Goal: Connect with others: Connect with others

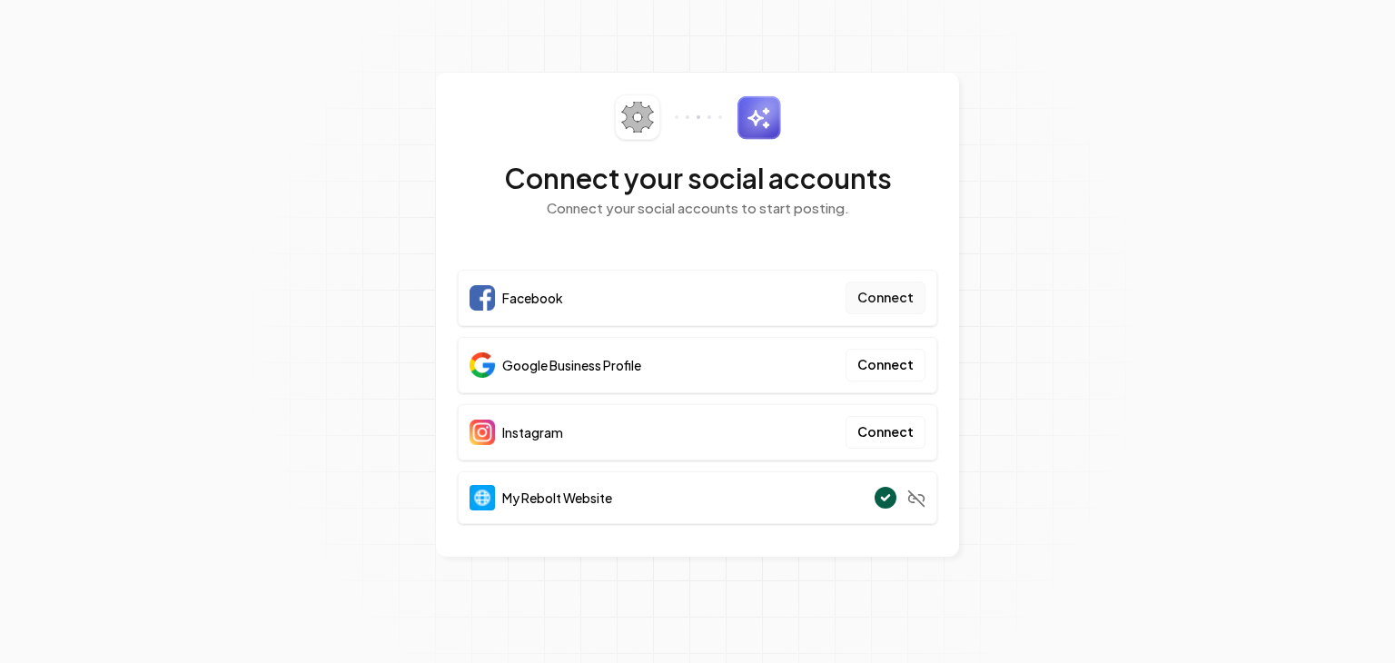
click at [894, 293] on button "Connect" at bounding box center [886, 298] width 80 height 33
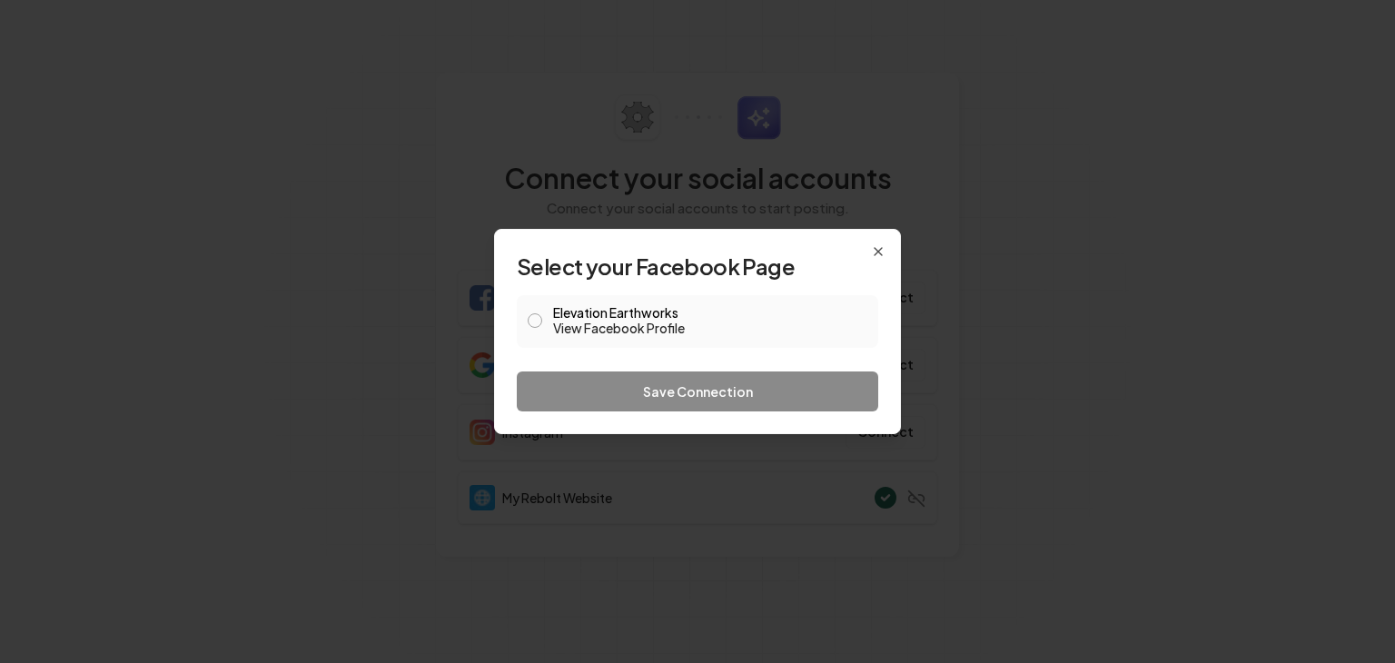
click at [534, 316] on button "Elevation Earthworks View Facebook Profile" at bounding box center [535, 320] width 15 height 15
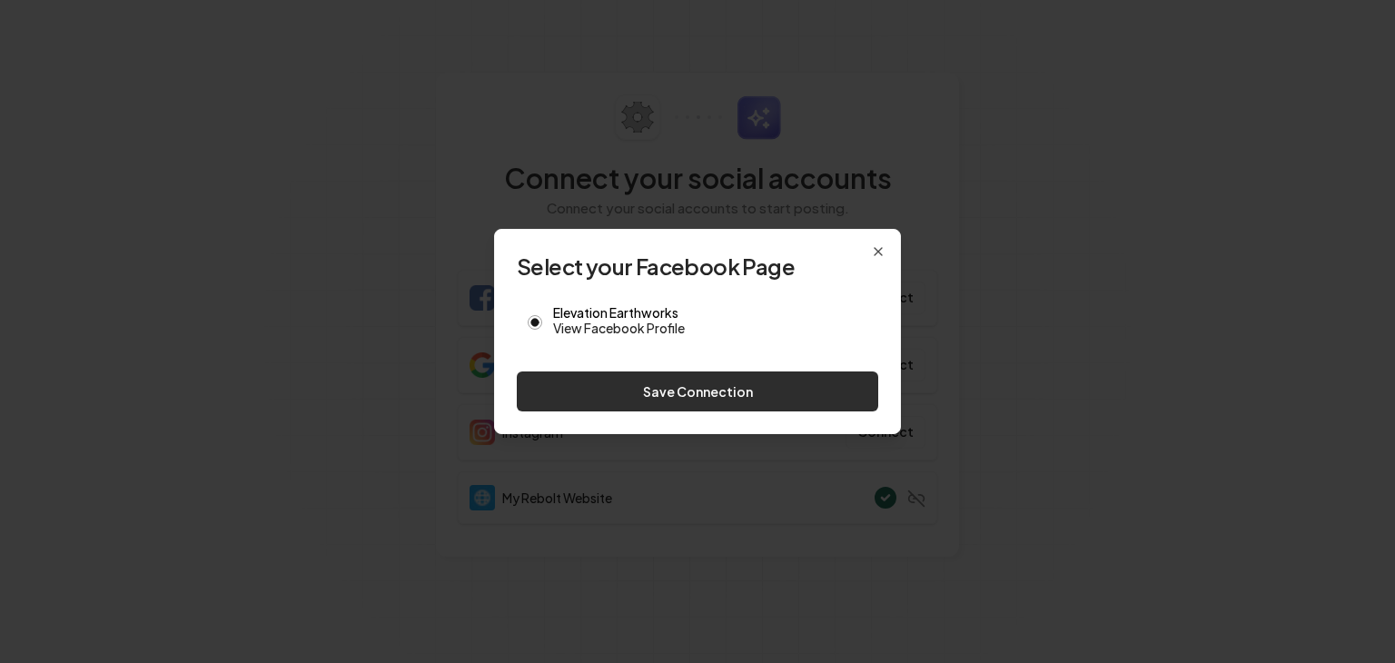
click at [605, 379] on button "Save Connection" at bounding box center [697, 391] width 361 height 40
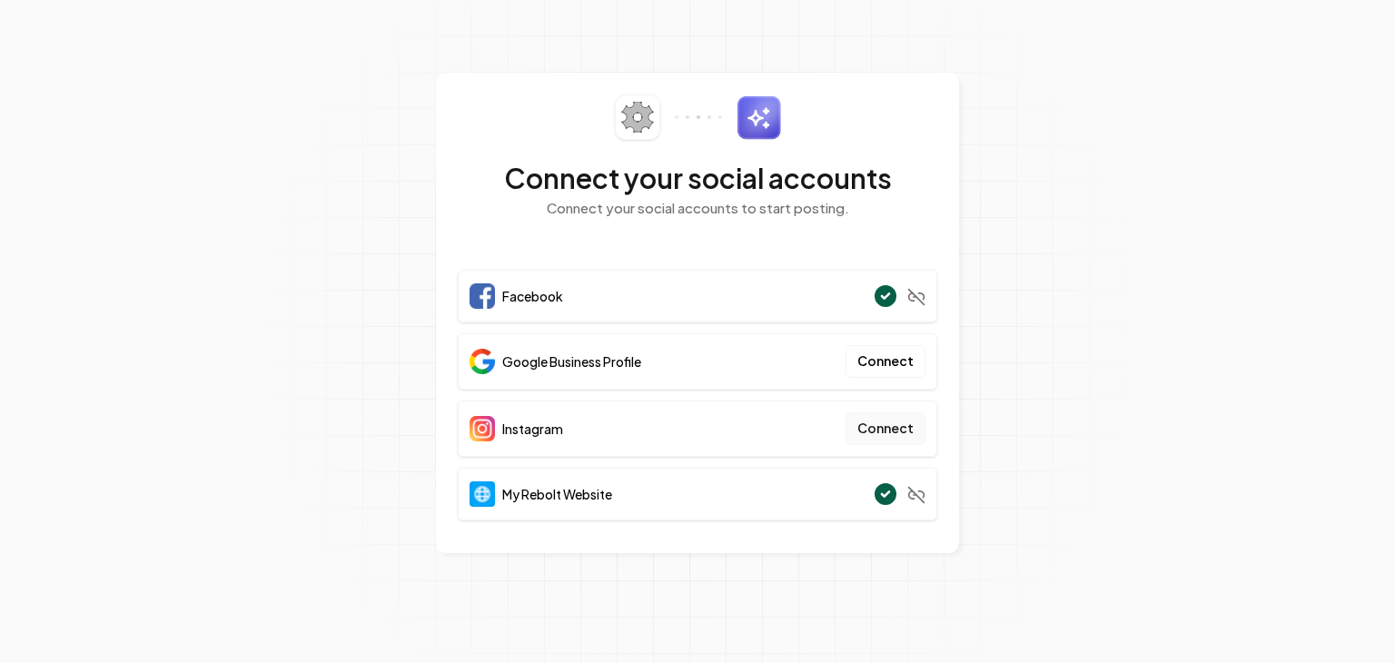
click at [900, 422] on button "Connect" at bounding box center [886, 428] width 80 height 33
click at [889, 430] on button "Connect" at bounding box center [886, 428] width 80 height 33
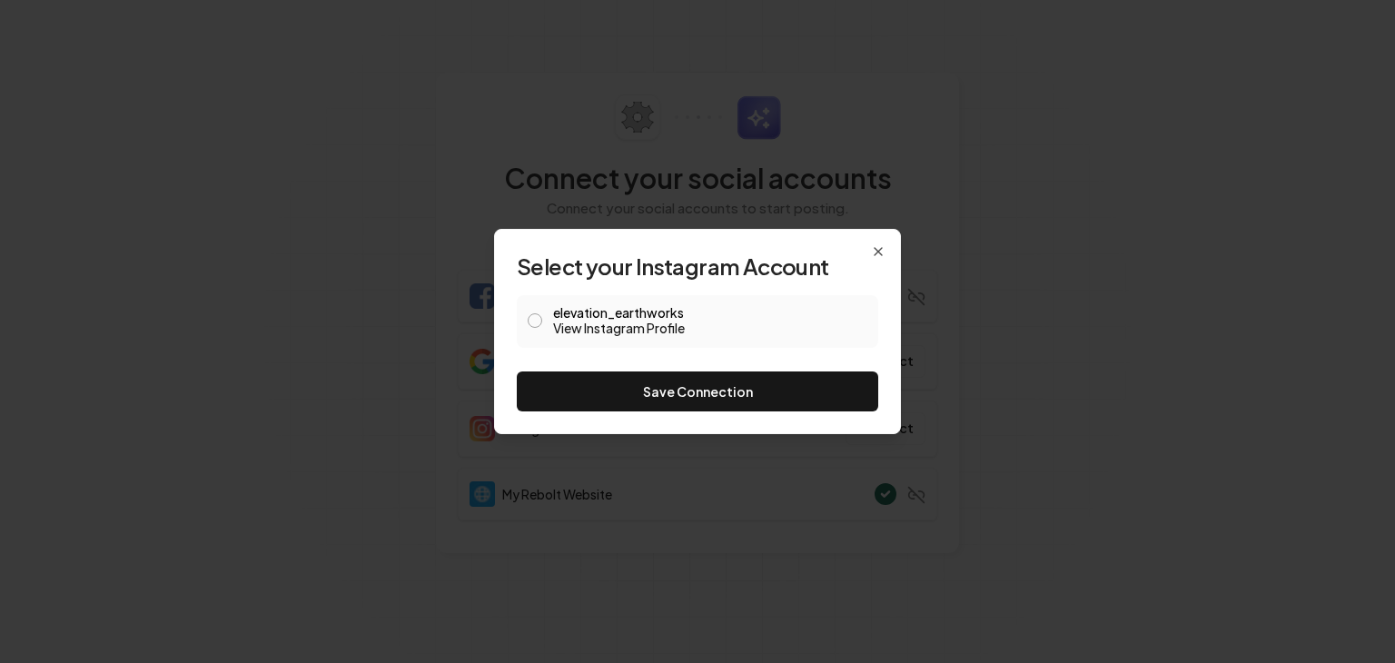
click at [570, 328] on link "View Instagram Profile" at bounding box center [710, 328] width 314 height 18
click at [530, 309] on div "elevation_earthworks View Instagram Profile" at bounding box center [697, 321] width 361 height 53
click at [535, 321] on button "elevation_earthworks View Instagram Profile" at bounding box center [535, 320] width 15 height 15
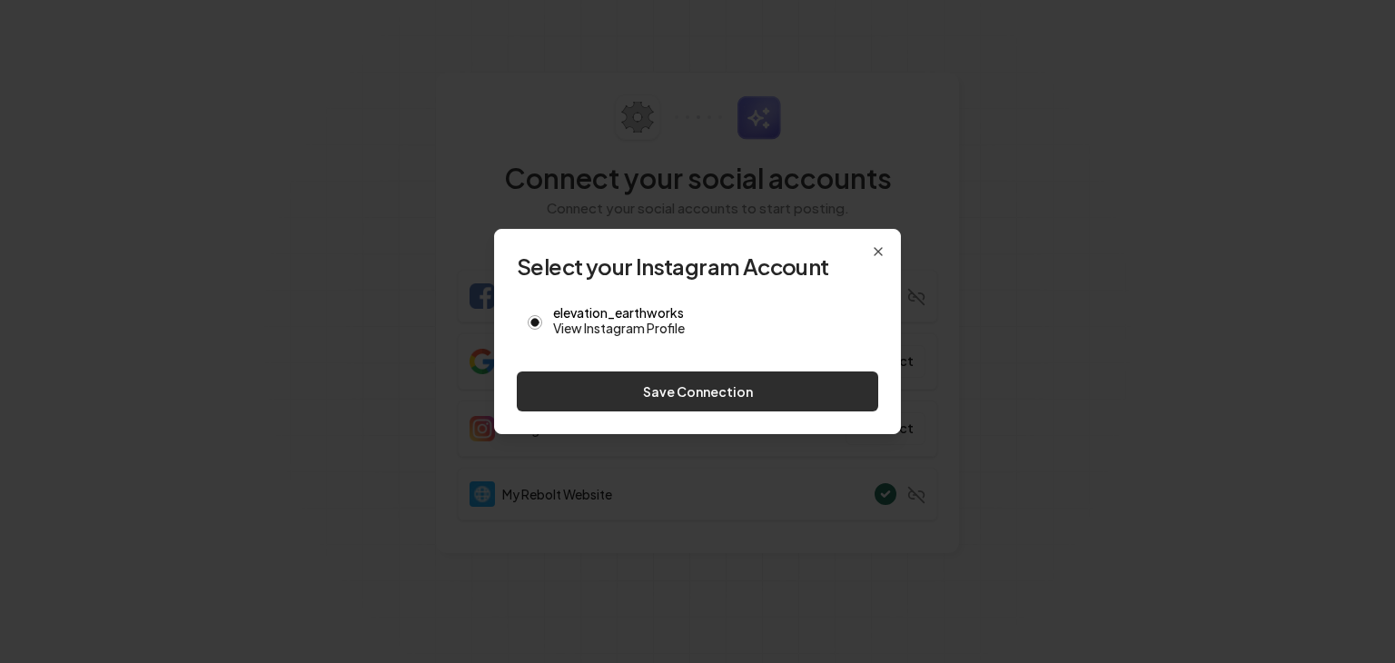
click at [569, 385] on button "Save Connection" at bounding box center [697, 391] width 361 height 40
